Goal: Information Seeking & Learning: Learn about a topic

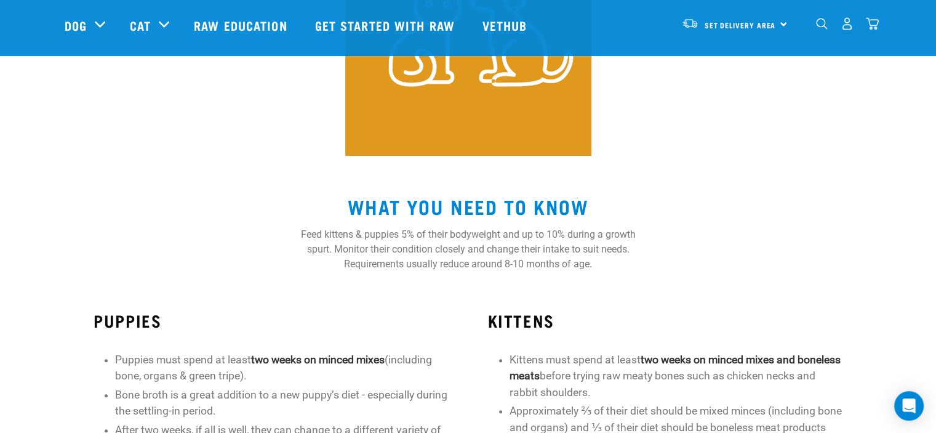
scroll to position [308, 0]
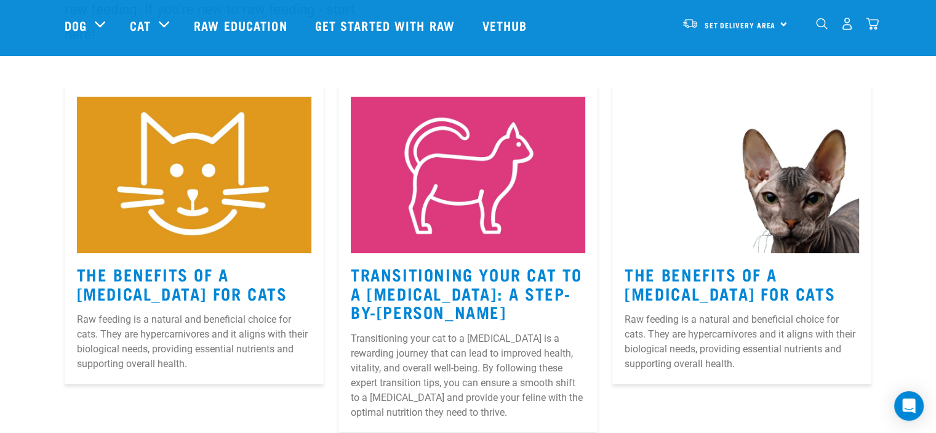
scroll to position [123, 0]
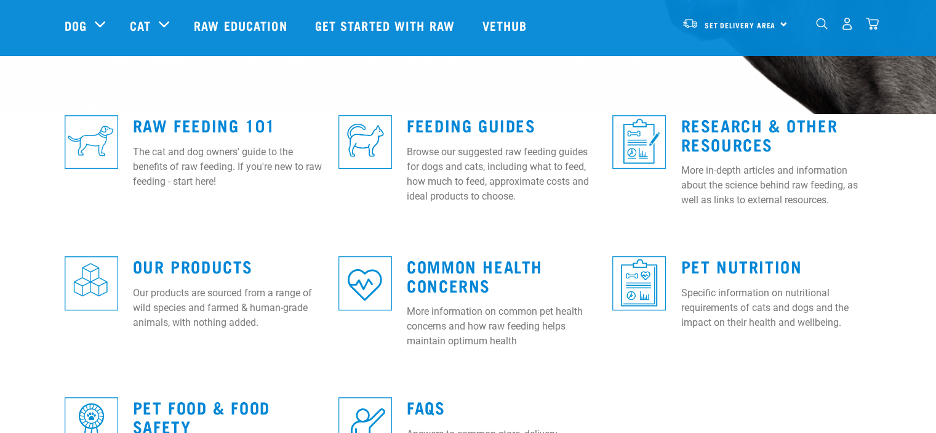
scroll to position [308, 0]
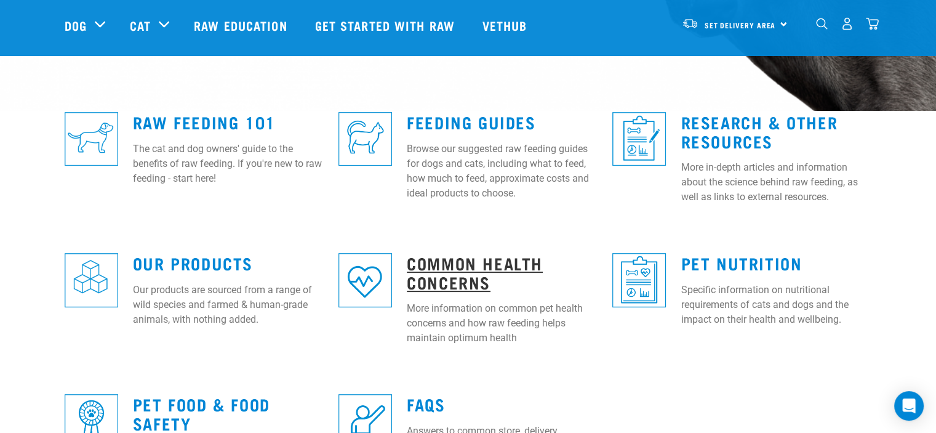
click at [427, 262] on link "Common Health Concerns" at bounding box center [475, 272] width 136 height 28
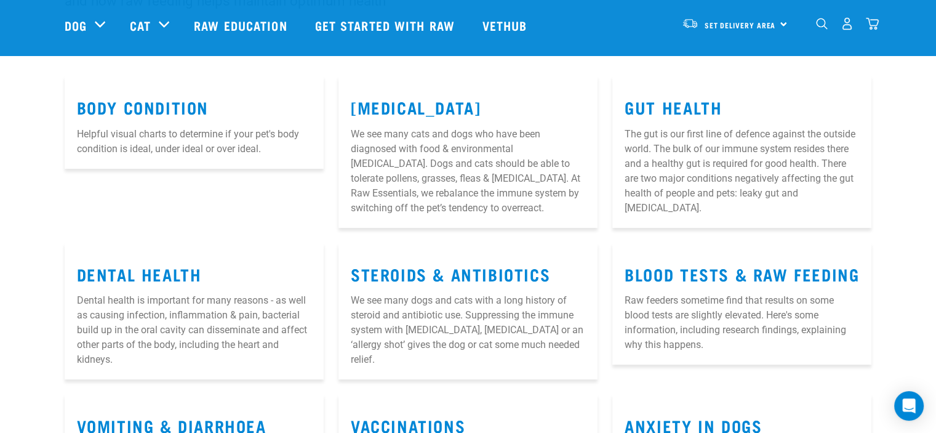
scroll to position [246, 0]
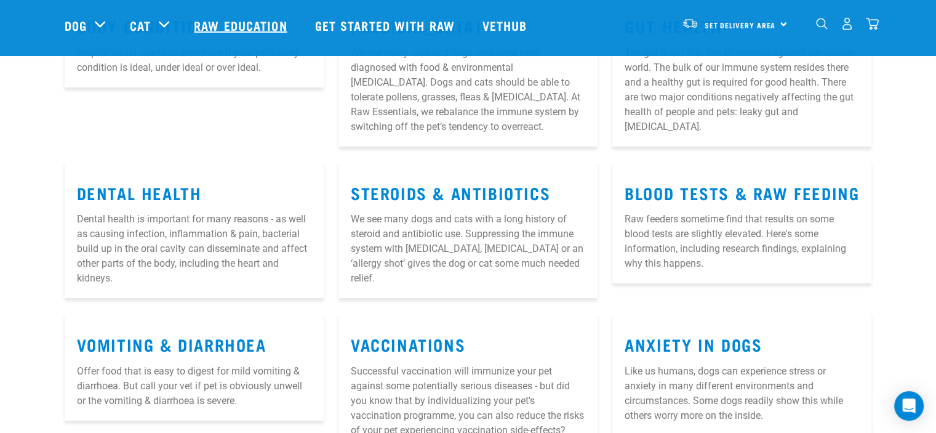
click at [244, 28] on link "Raw Education" at bounding box center [242, 25] width 121 height 49
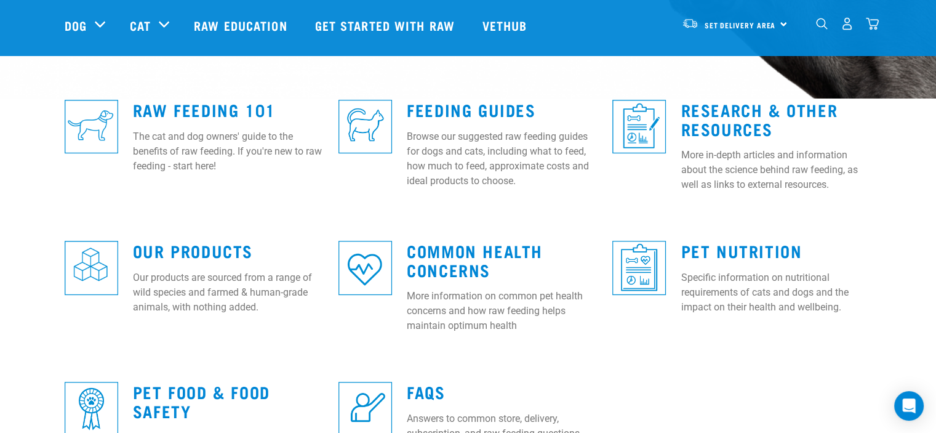
scroll to position [369, 0]
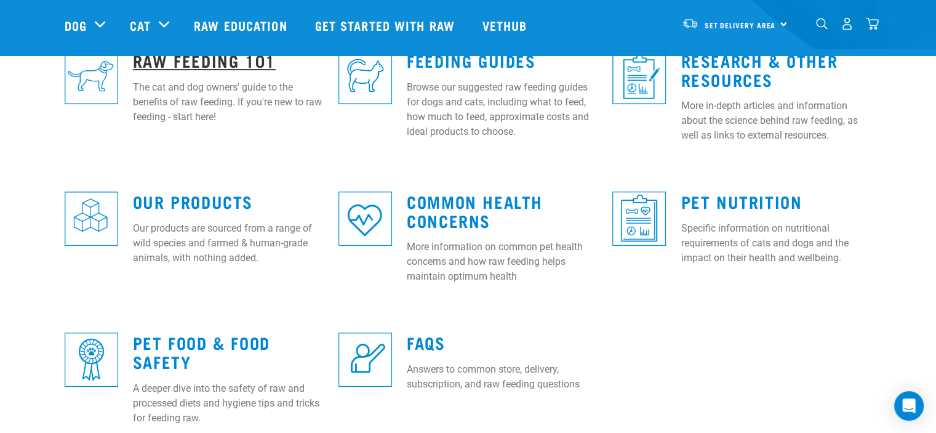
click at [159, 65] on link "Raw Feeding 101" at bounding box center [204, 59] width 143 height 9
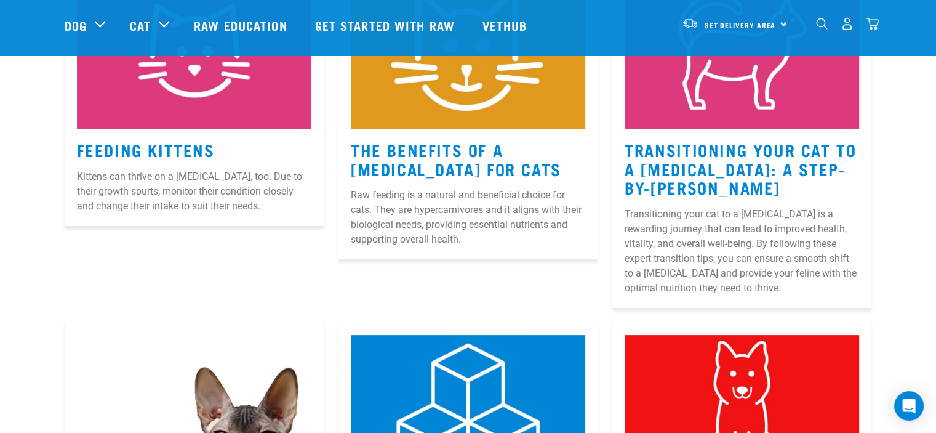
scroll to position [246, 0]
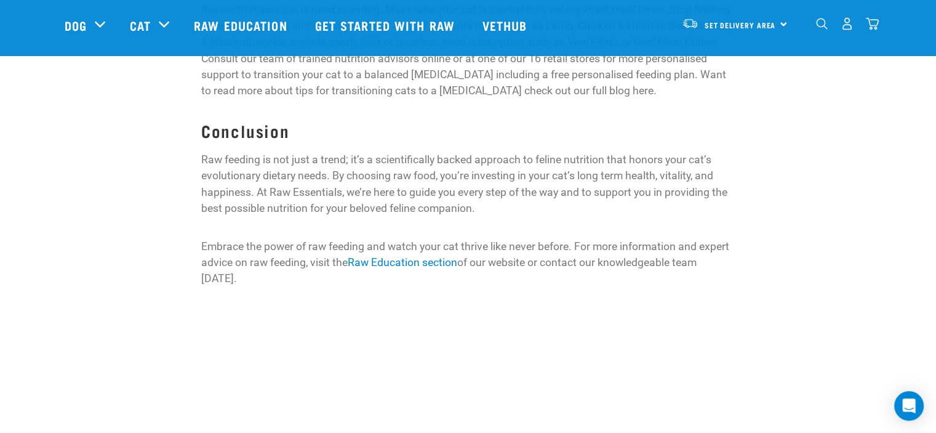
scroll to position [1600, 0]
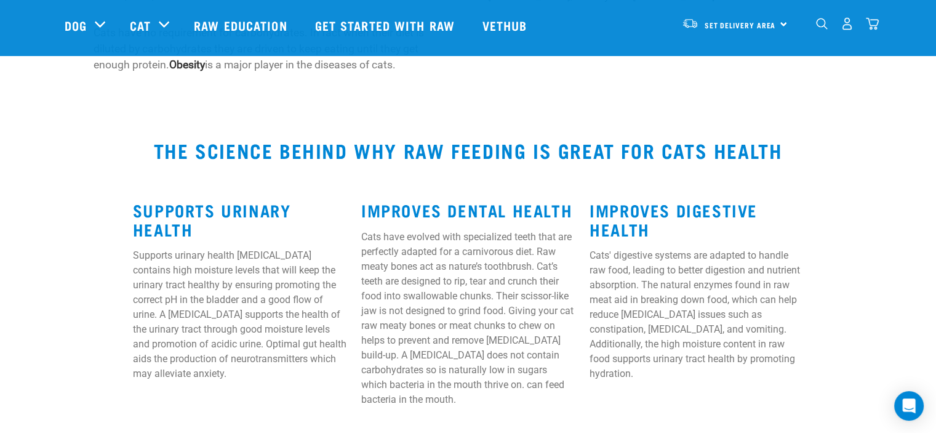
scroll to position [862, 0]
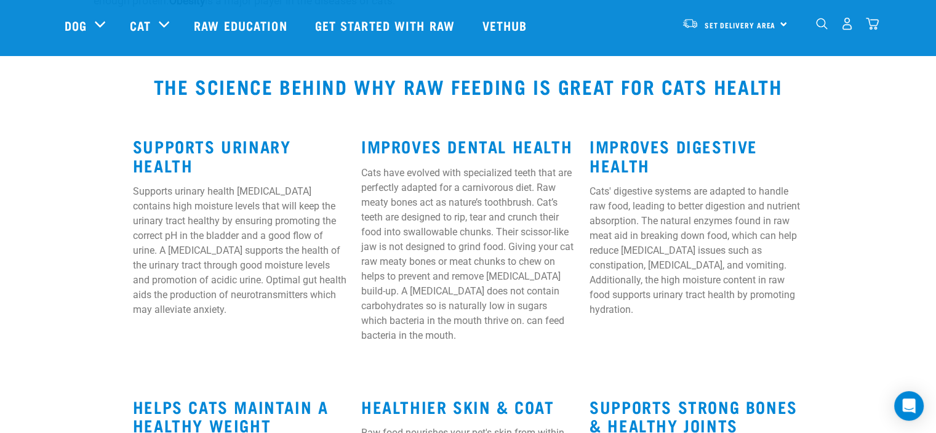
click at [785, 84] on h2 "THE SCIENCE BEHIND WHY RAW FEEDING IS GREAT FOR CATS HEALTH" at bounding box center [468, 86] width 807 height 22
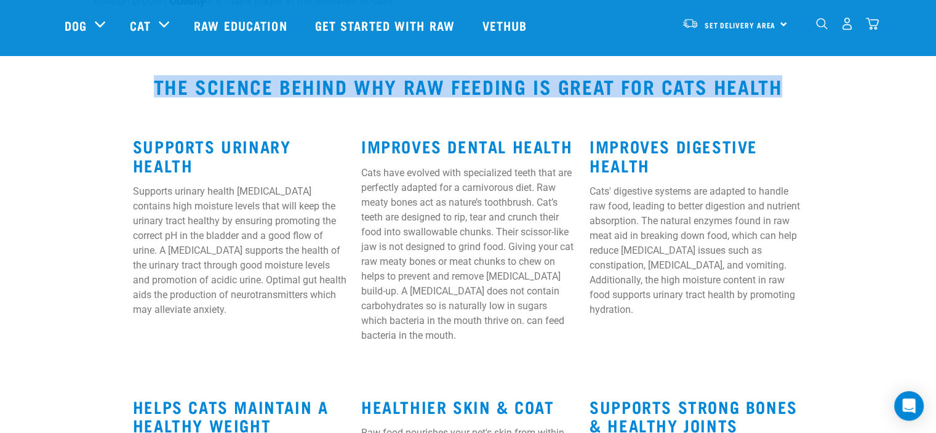
drag, startPoint x: 780, startPoint y: 84, endPoint x: 156, endPoint y: 81, distance: 624.1
click at [156, 81] on h2 "THE SCIENCE BEHIND WHY RAW FEEDING IS GREAT FOR CATS HEALTH" at bounding box center [468, 86] width 807 height 22
copy h2 "THE SCIENCE BEHIND WHY RAW FEEDING IS GREAT FOR CATS HEALTH"
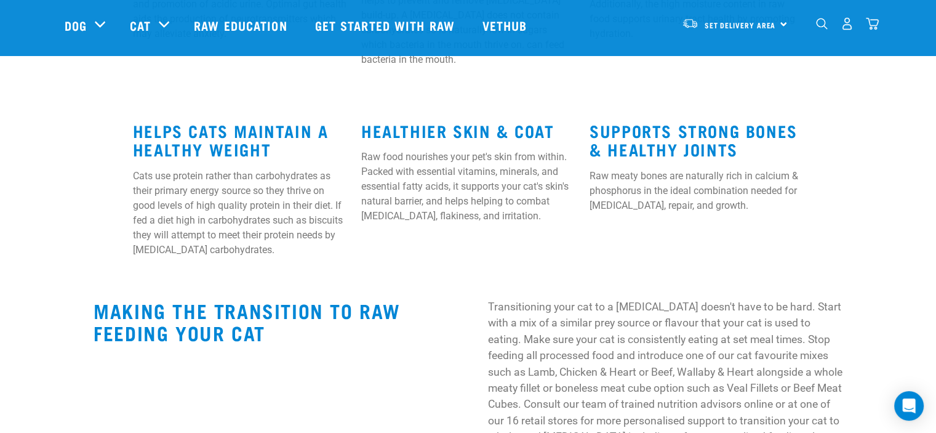
scroll to position [1108, 0]
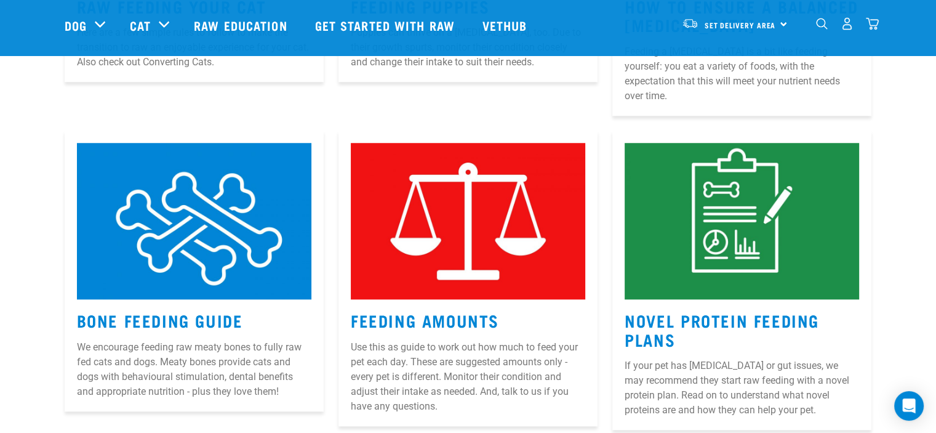
scroll to position [1137, 0]
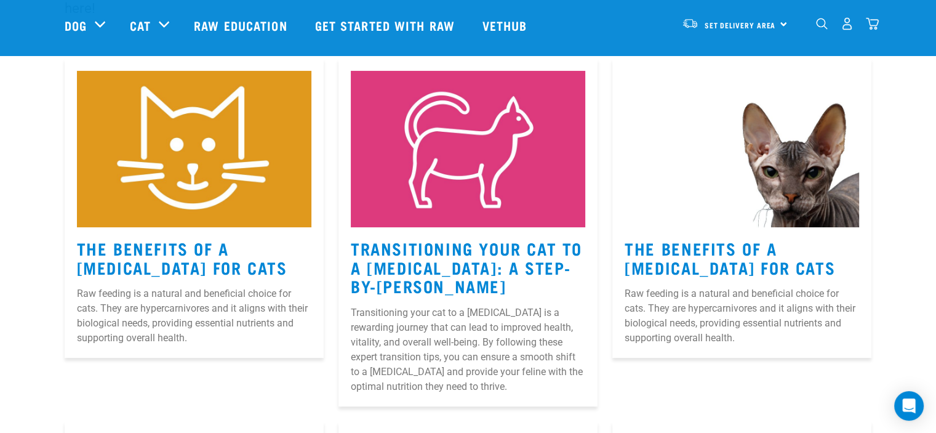
scroll to position [185, 0]
